Goal: Navigation & Orientation: Understand site structure

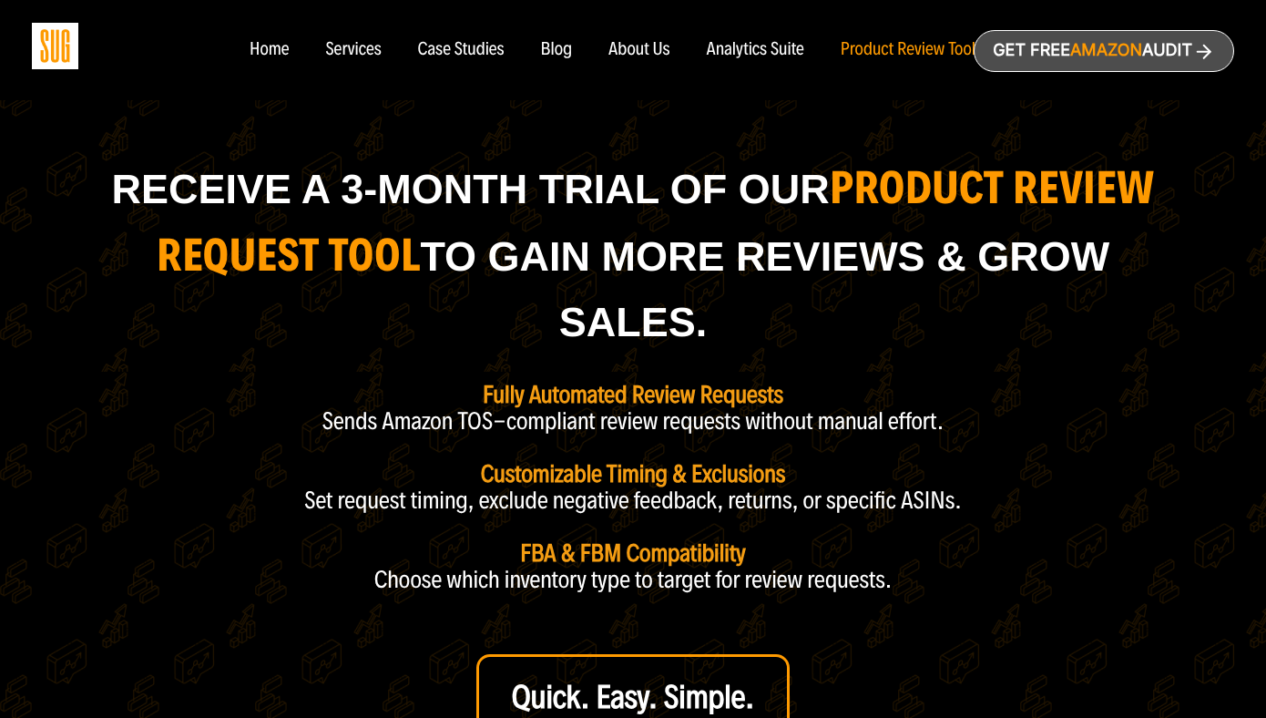
click at [253, 42] on div "Home" at bounding box center [269, 50] width 39 height 20
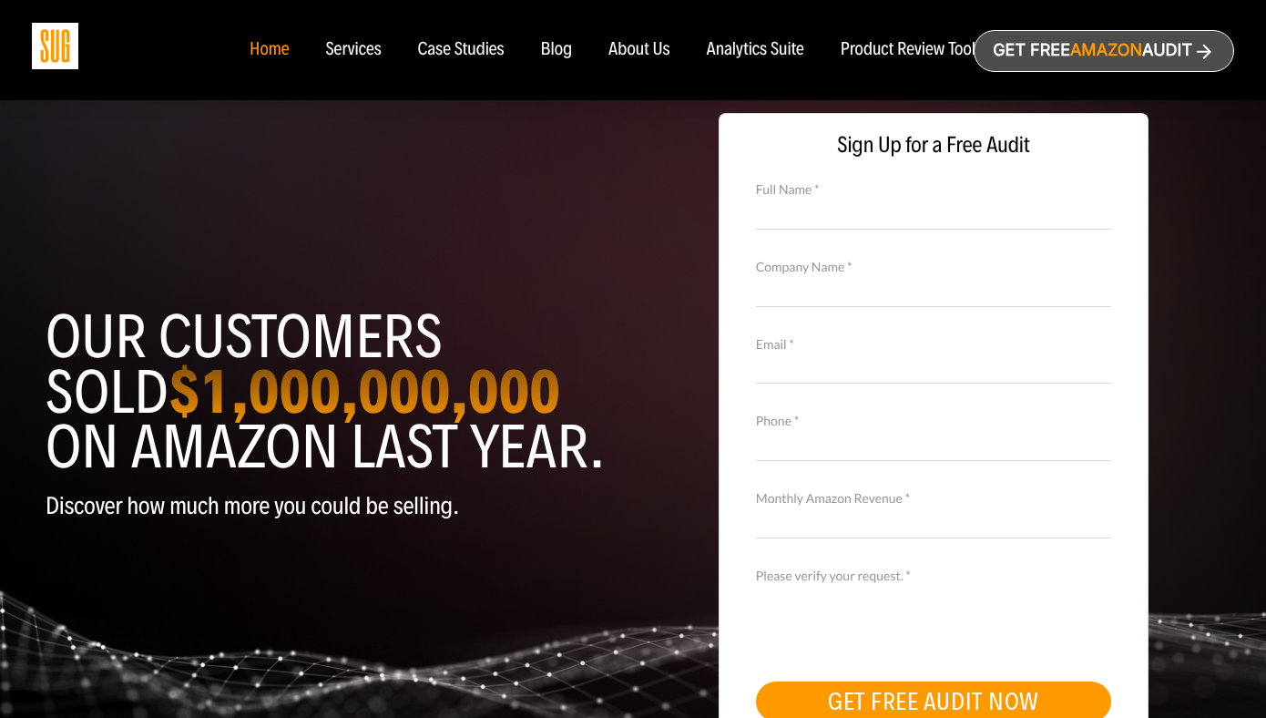
click at [47, 41] on img at bounding box center [55, 46] width 46 height 46
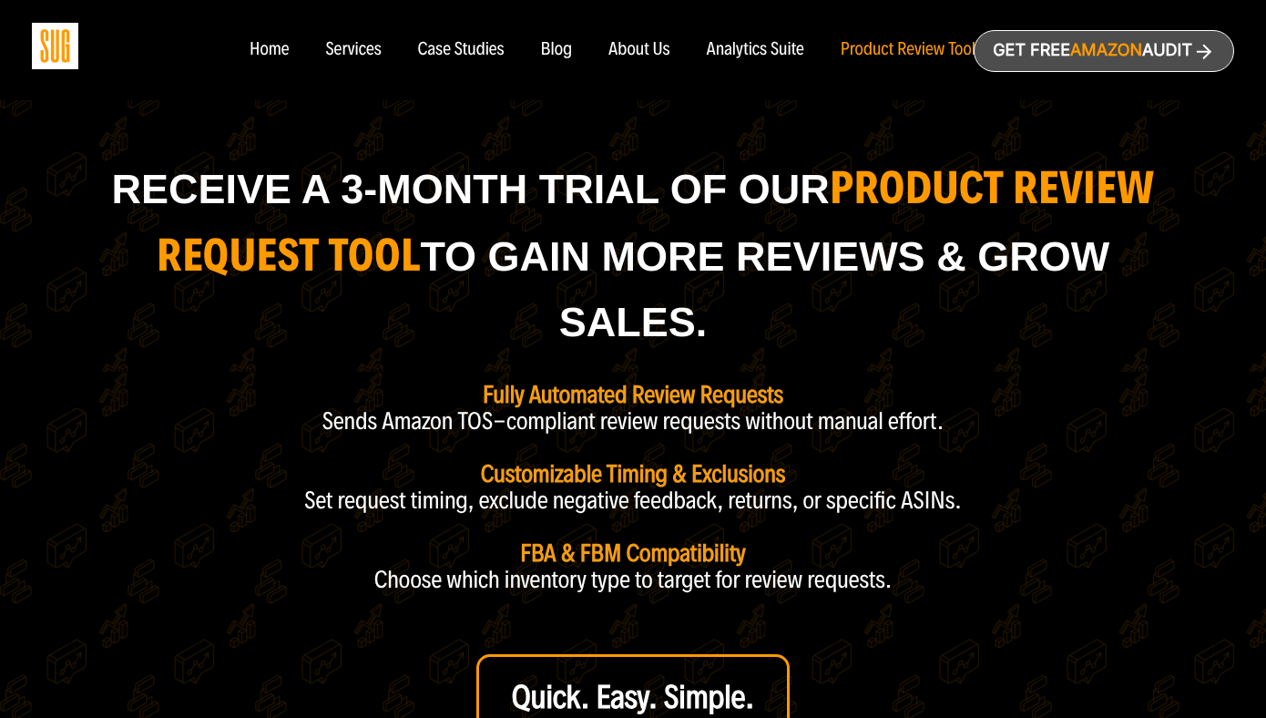
click at [262, 46] on div "Home" at bounding box center [269, 50] width 39 height 20
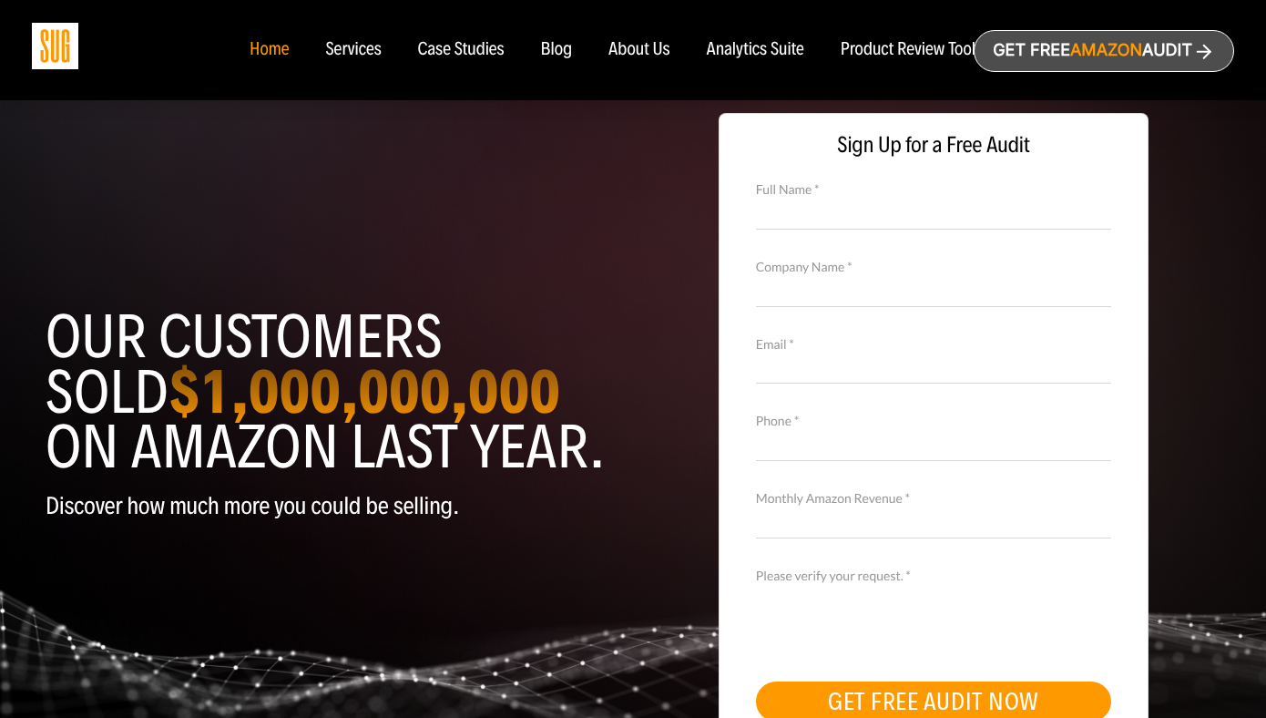
click at [368, 56] on div "Services" at bounding box center [353, 50] width 56 height 20
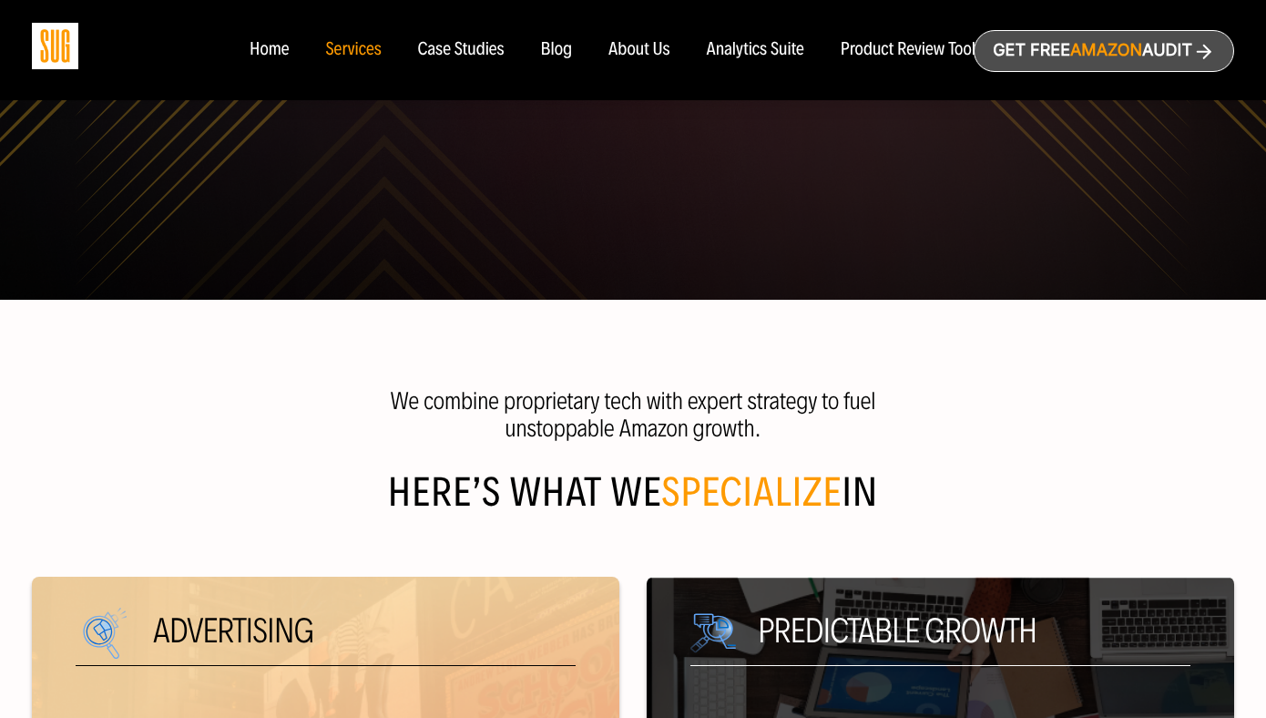
scroll to position [565, 0]
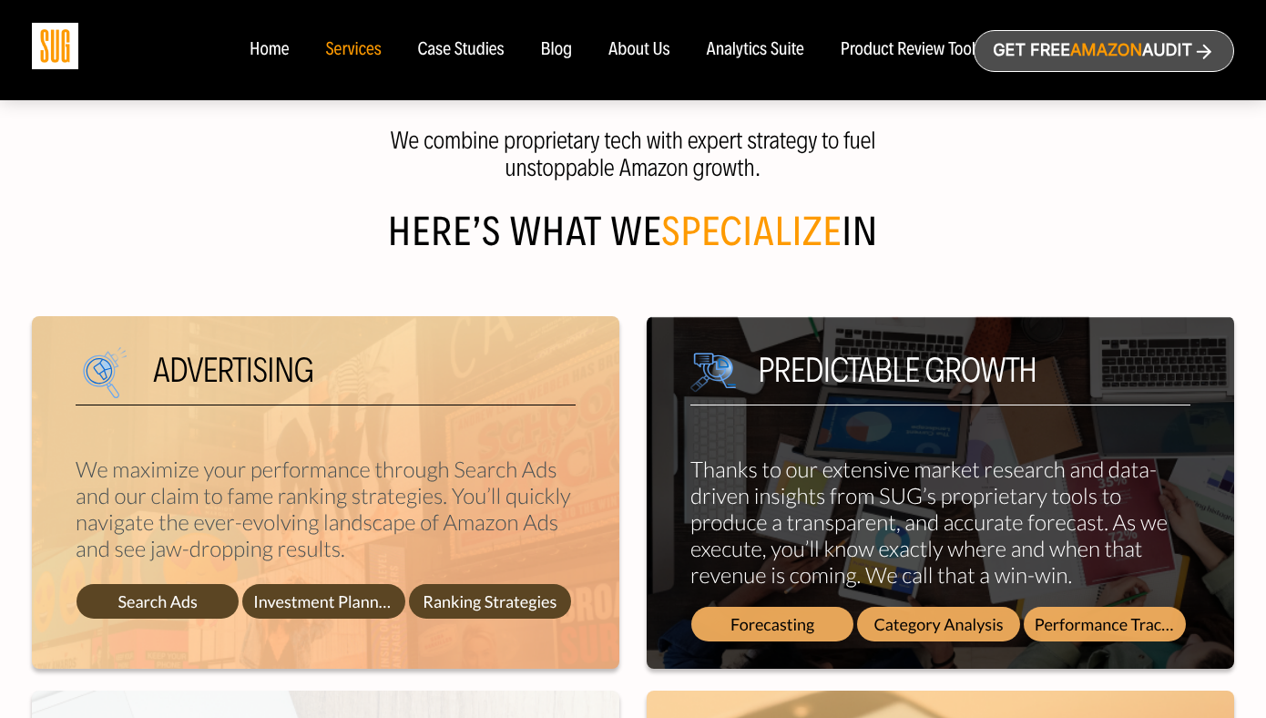
click at [258, 65] on nav "Home Services Case Studies Blog About Us" at bounding box center [633, 50] width 804 height 100
click at [258, 58] on div "Home" at bounding box center [269, 50] width 39 height 20
